Goal: Information Seeking & Learning: Learn about a topic

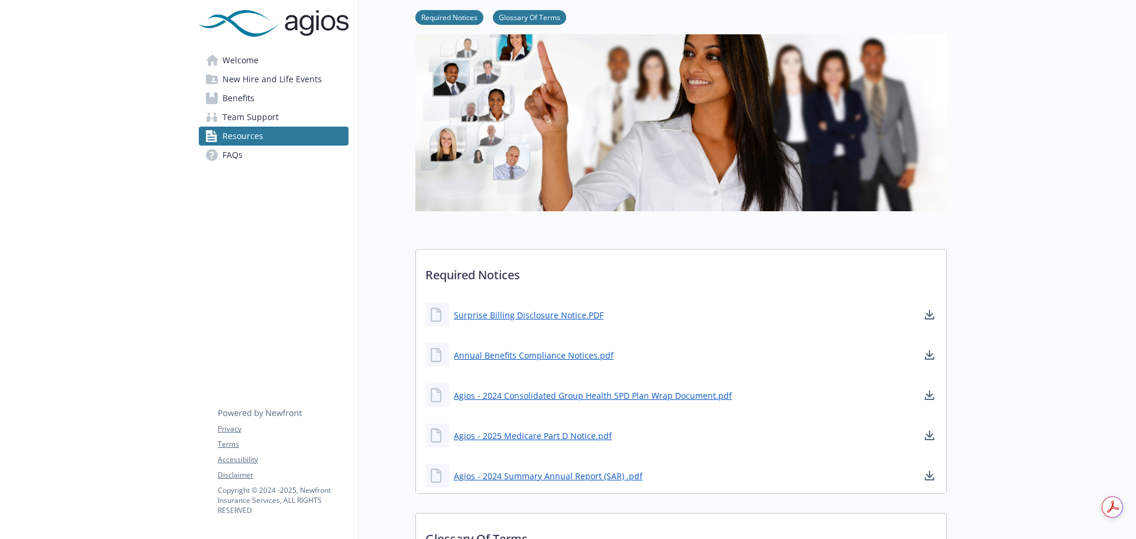
scroll to position [118, 0]
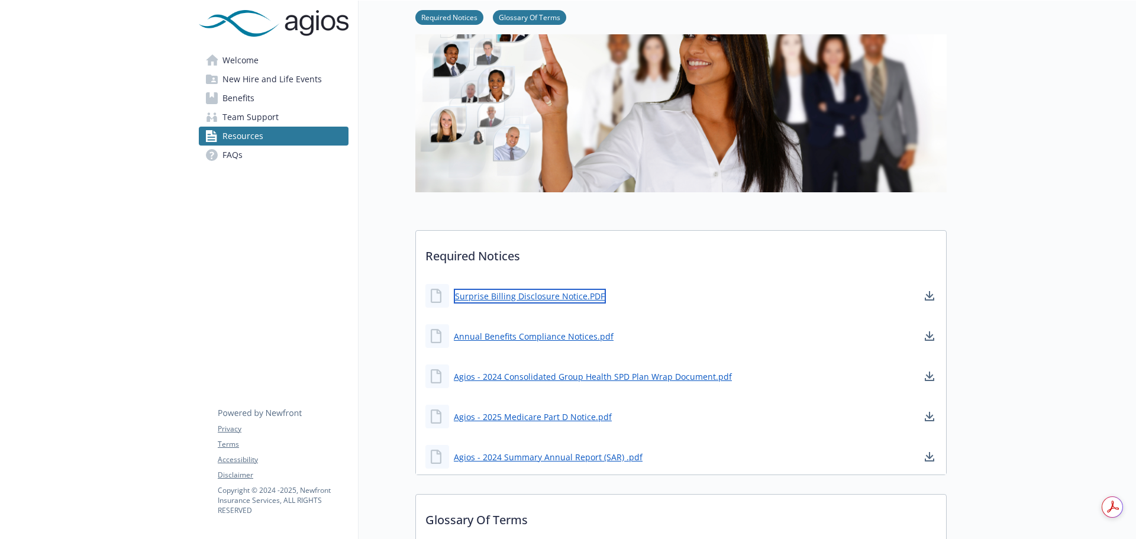
click at [552, 296] on link "Surprise Billing Disclosure Notice.PDF" at bounding box center [530, 296] width 152 height 15
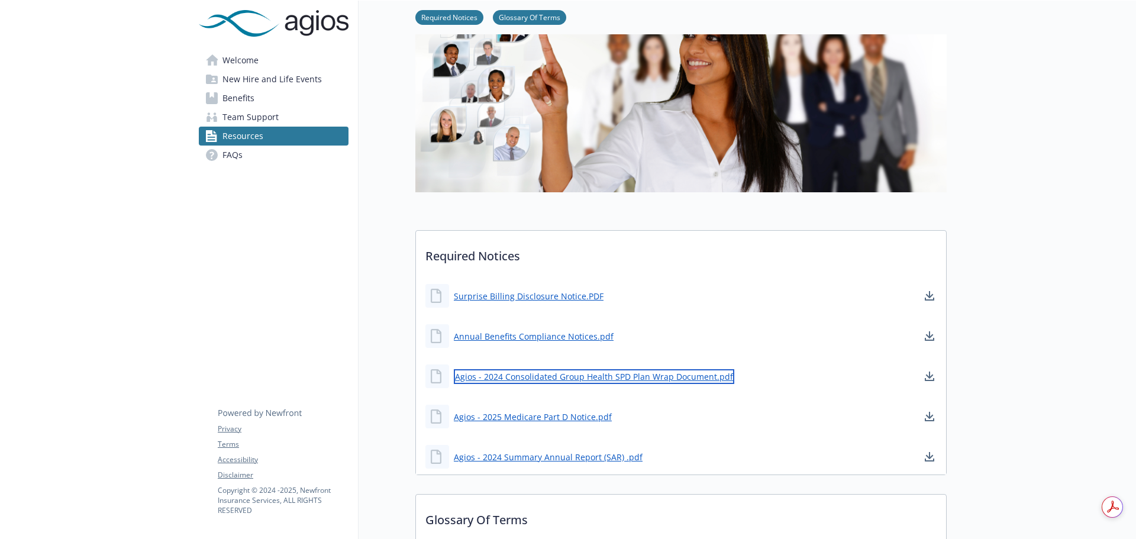
click at [598, 373] on link "Agios - 2024 Consolidated Group Health SPD Plan Wrap Document.pdf" at bounding box center [594, 376] width 281 height 15
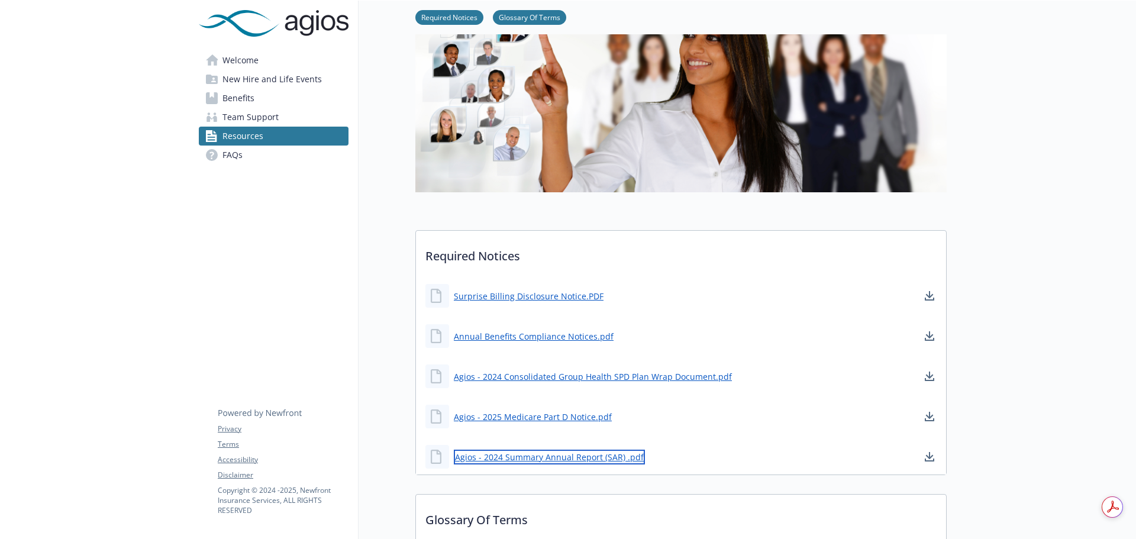
click at [564, 459] on link "Agios - 2024 Summary Annual Report (SAR) .pdf" at bounding box center [549, 457] width 191 height 15
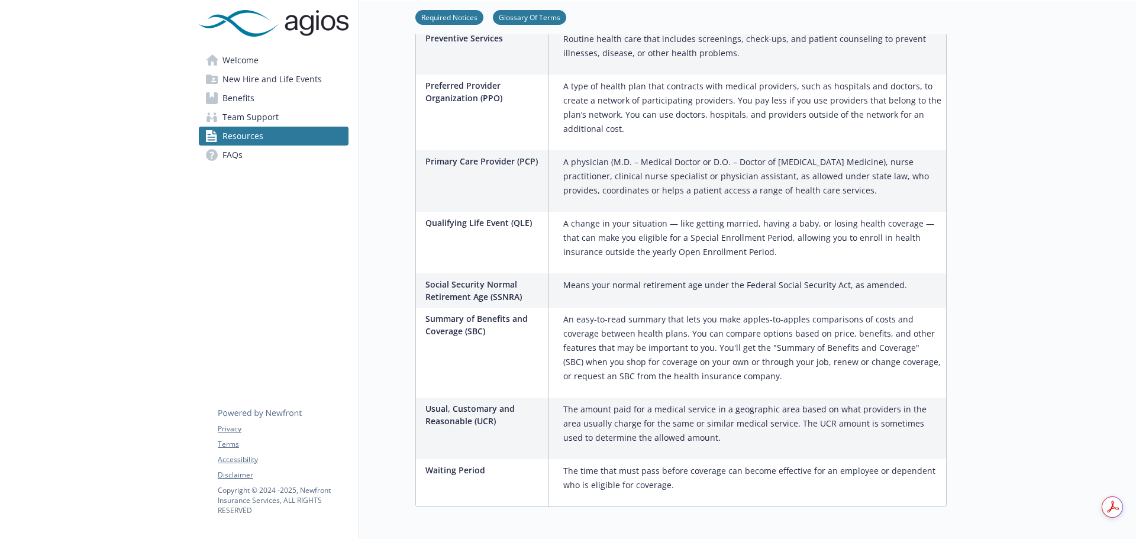
scroll to position [1904, 0]
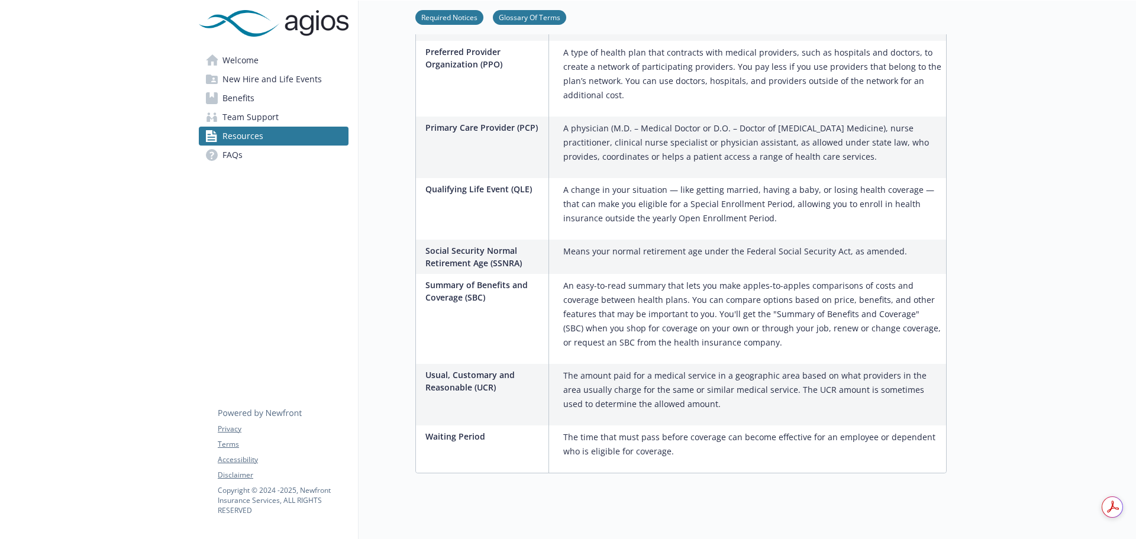
click at [229, 90] on span "Benefits" at bounding box center [239, 98] width 32 height 19
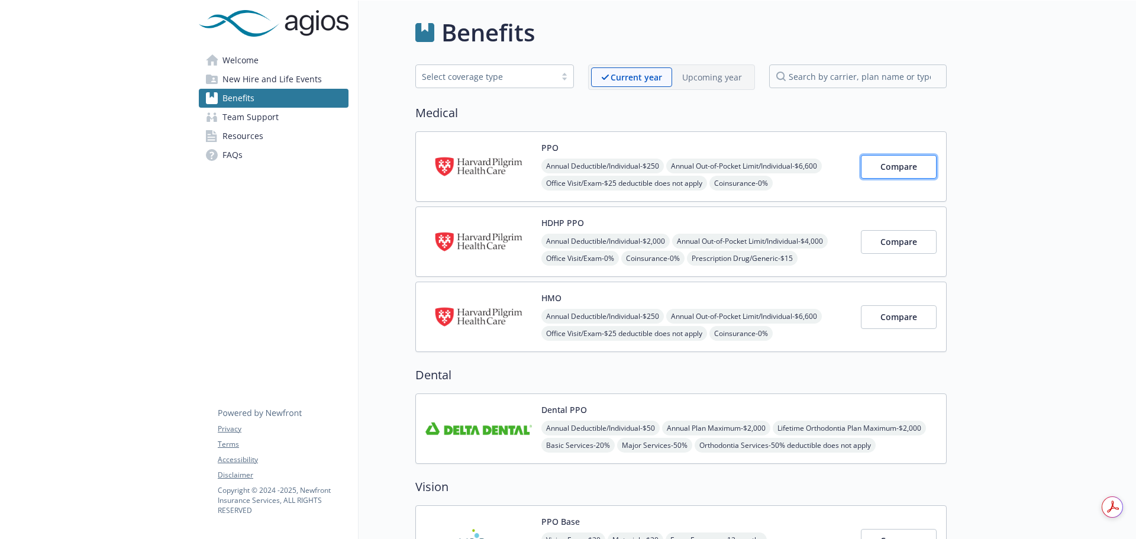
click at [897, 167] on span "Compare" at bounding box center [899, 166] width 37 height 11
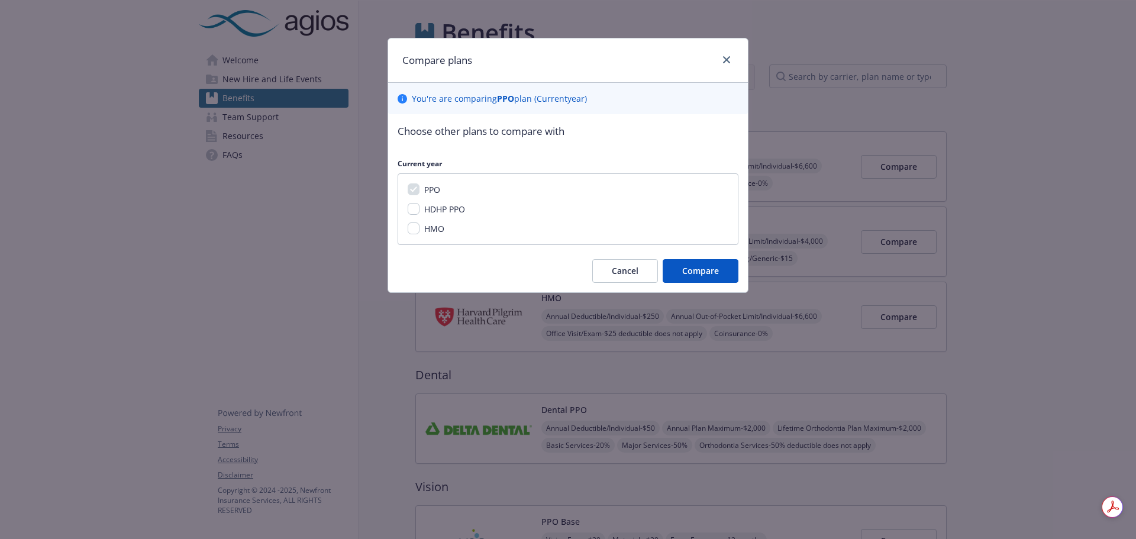
click at [724, 50] on div "Compare plans" at bounding box center [568, 60] width 360 height 44
click at [726, 59] on icon "close" at bounding box center [726, 59] width 7 height 7
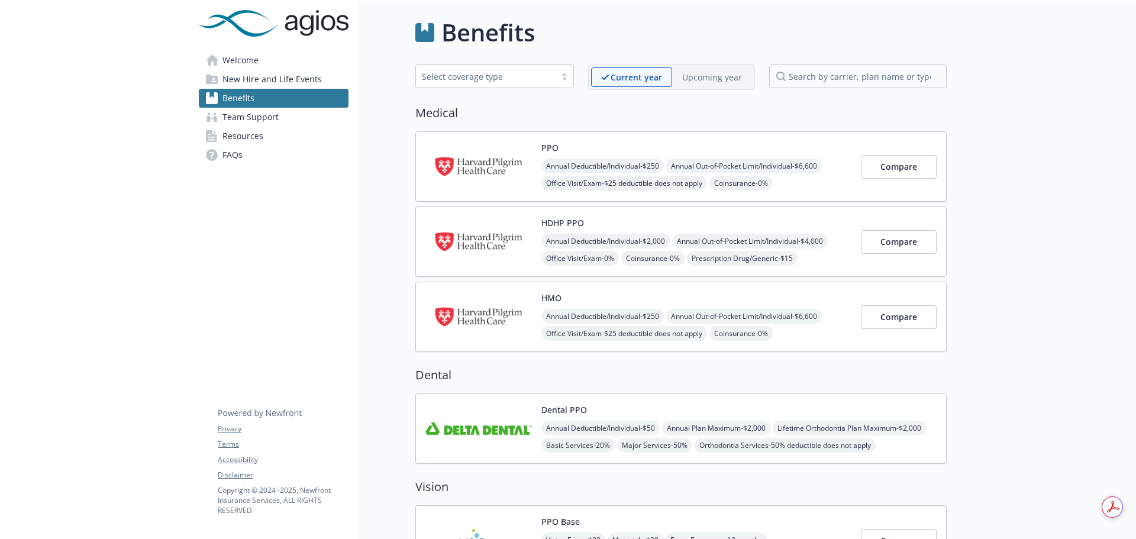
click at [530, 143] on img at bounding box center [479, 166] width 107 height 50
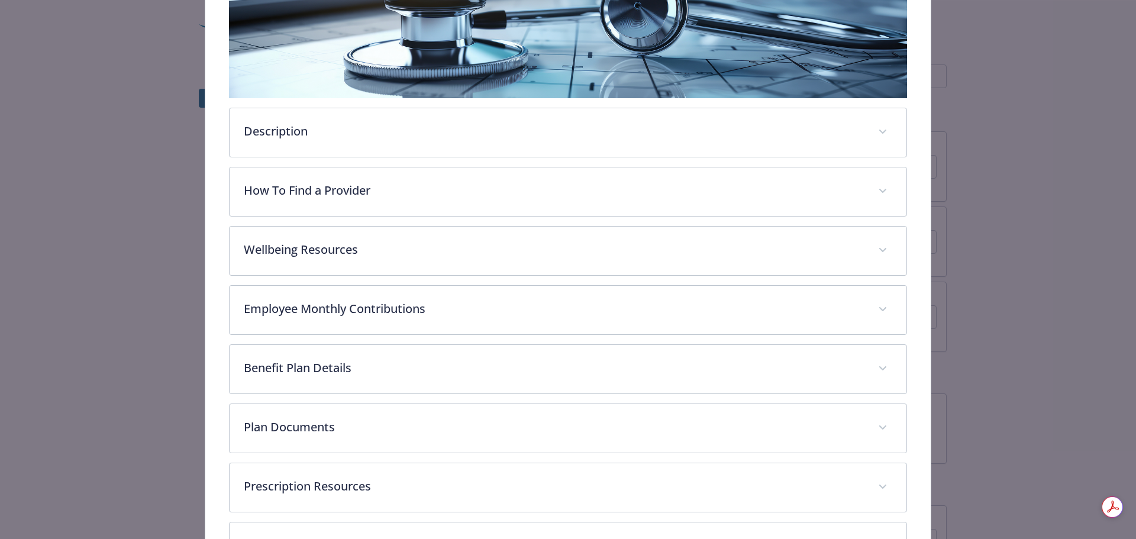
scroll to position [272, 0]
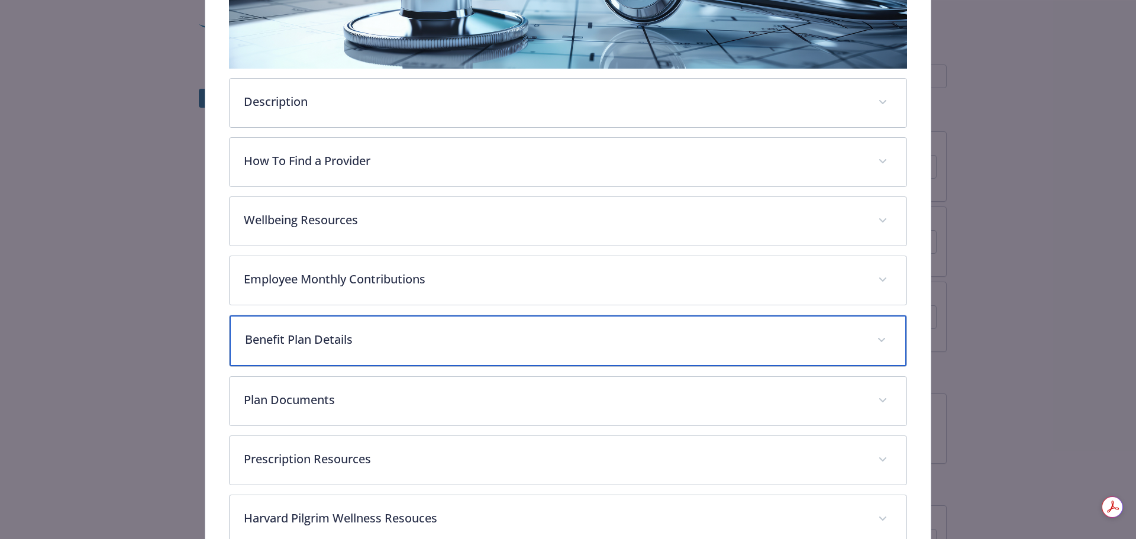
click at [402, 338] on p "Benefit Plan Details" at bounding box center [554, 340] width 619 height 18
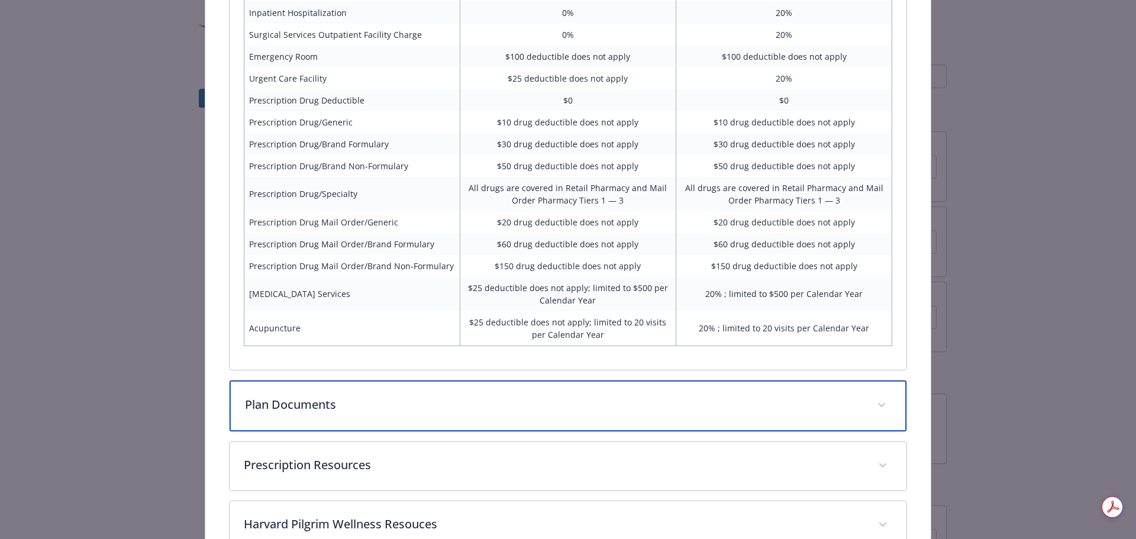
click at [333, 387] on div "Plan Documents" at bounding box center [569, 406] width 678 height 51
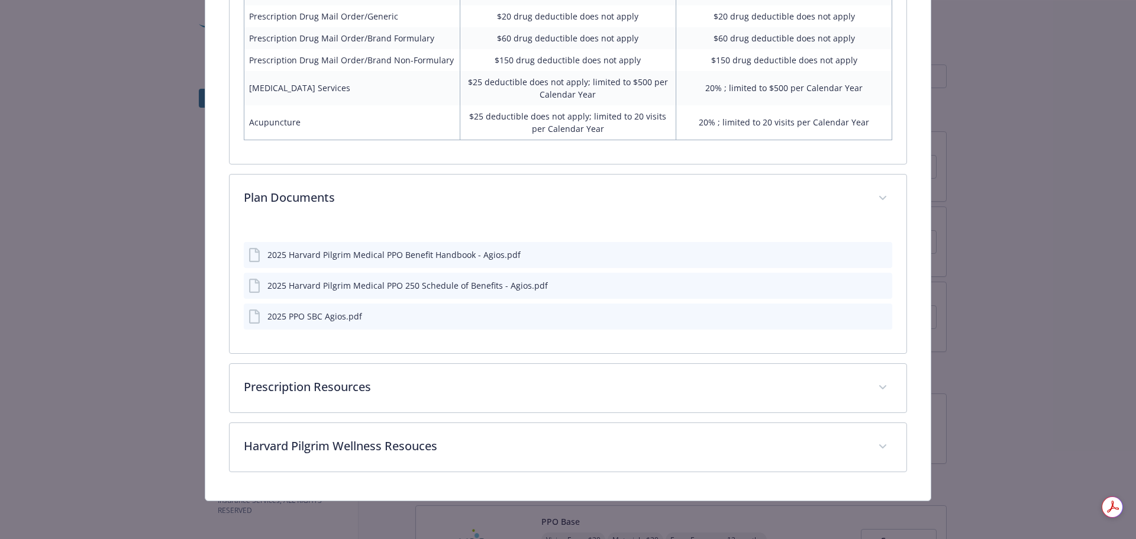
scroll to position [1069, 0]
click at [486, 252] on div "2025 Harvard Pilgrim Medical PPO Benefit Handbook - Agios.pdf" at bounding box center [394, 256] width 253 height 12
click at [878, 255] on icon "preview file" at bounding box center [881, 256] width 11 height 8
